Goal: Information Seeking & Learning: Learn about a topic

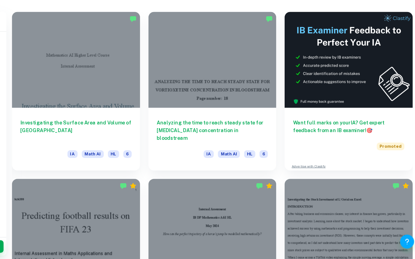
scroll to position [123, 0]
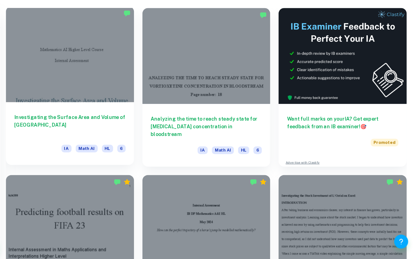
click at [143, 124] on div at bounding box center [143, 97] width 101 height 75
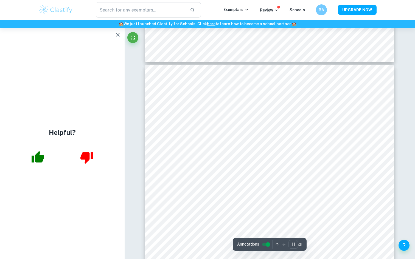
scroll to position [3340, 0]
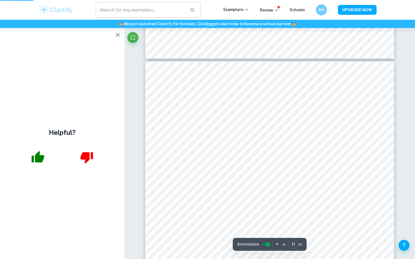
type input "1"
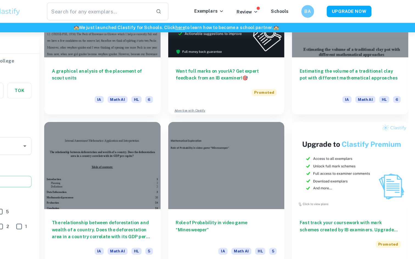
scroll to position [1516, 0]
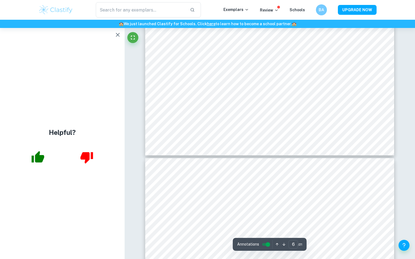
scroll to position [1839, 0]
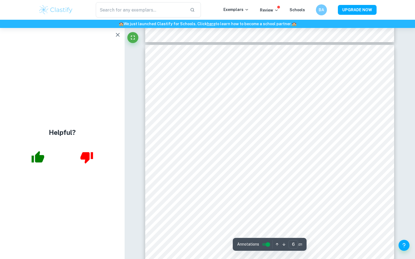
click at [119, 37] on icon "button" at bounding box center [117, 35] width 7 height 7
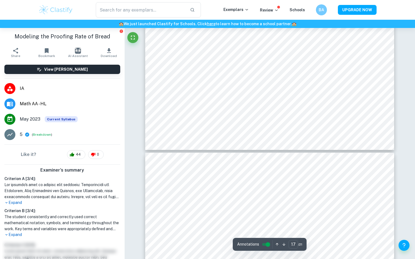
scroll to position [6191, 0]
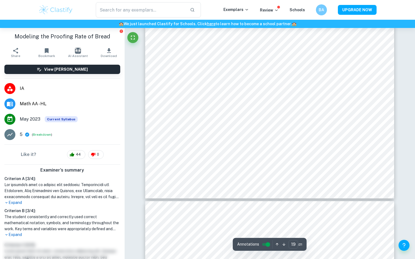
type input "20"
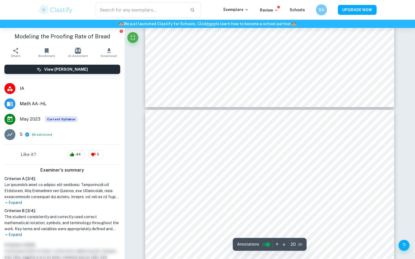
scroll to position [6854, 0]
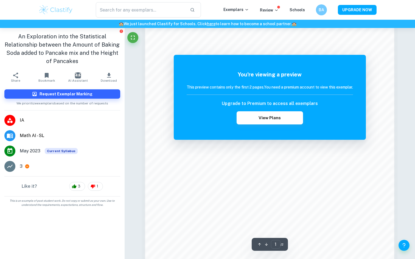
scroll to position [459, 0]
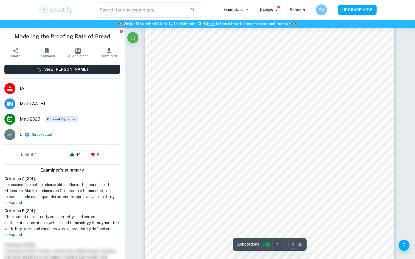
scroll to position [1099, 0]
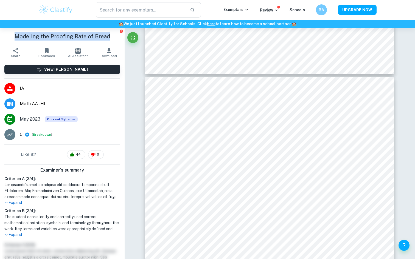
drag, startPoint x: 15, startPoint y: 36, endPoint x: 110, endPoint y: 41, distance: 94.8
click at [110, 41] on div "Modeling the Proofing Rate of Bread" at bounding box center [62, 36] width 125 height 17
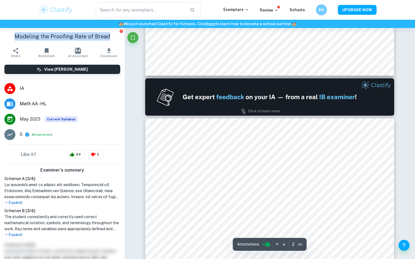
type input "1"
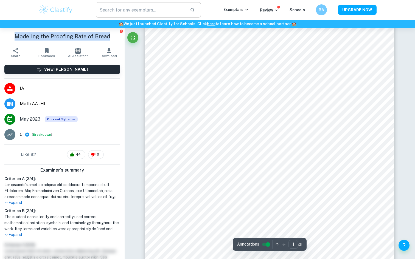
scroll to position [213, 0]
